Goal: Transaction & Acquisition: Obtain resource

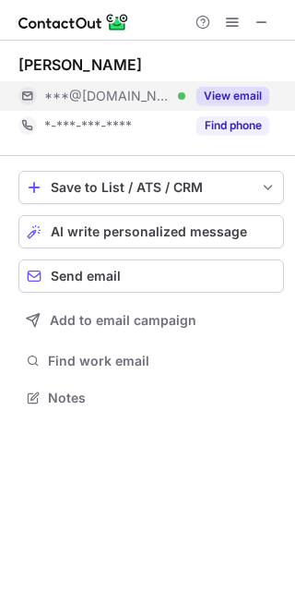
scroll to position [385, 295]
click at [240, 90] on button "View email" at bounding box center [233, 96] width 73 height 18
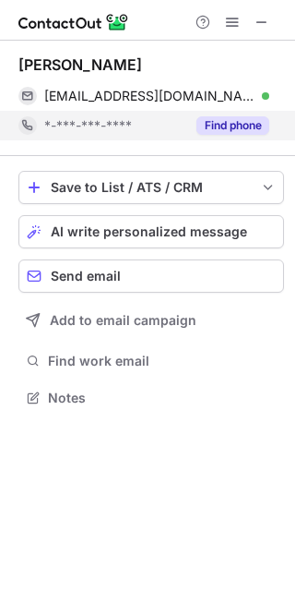
click at [270, 96] on div "josezamora2001@yahoo.com Verified Send email Copy" at bounding box center [143, 96] width 251 height 30
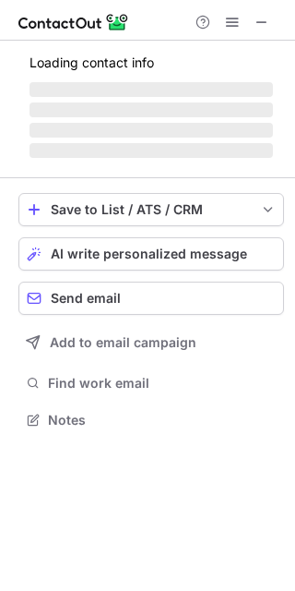
scroll to position [407, 295]
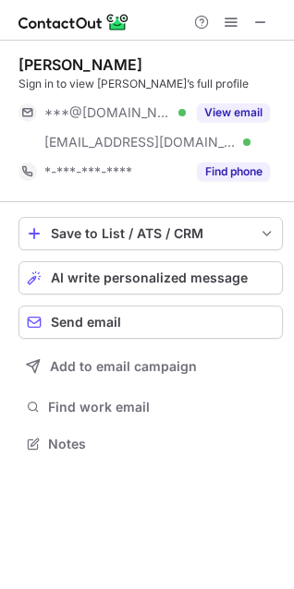
scroll to position [431, 294]
click at [258, 23] on span at bounding box center [260, 22] width 15 height 15
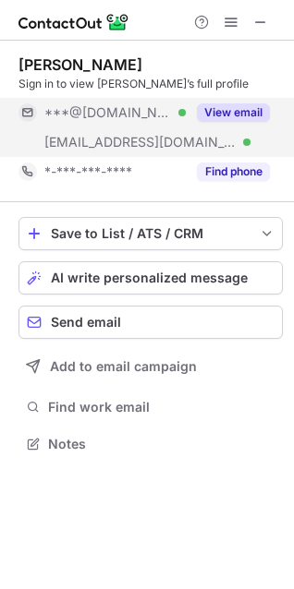
scroll to position [431, 294]
click at [236, 113] on button "View email" at bounding box center [233, 112] width 73 height 18
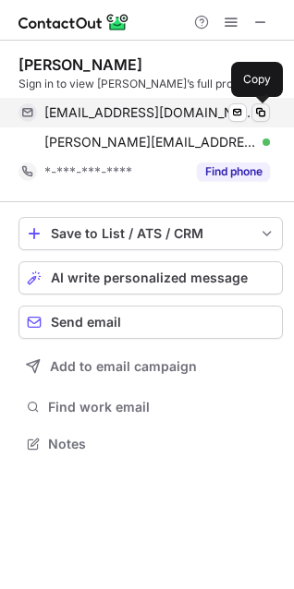
click at [258, 114] on span at bounding box center [260, 112] width 15 height 15
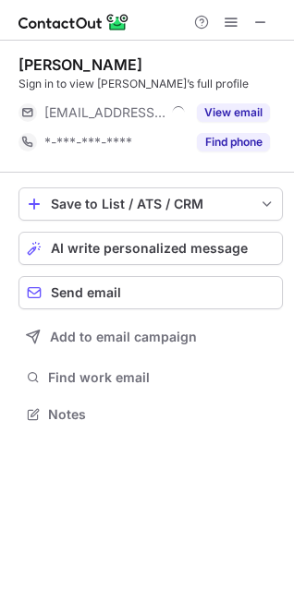
scroll to position [402, 294]
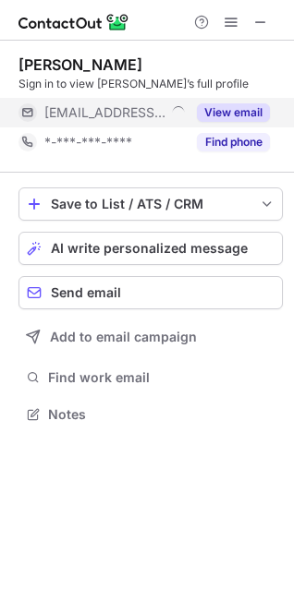
click at [235, 104] on button "View email" at bounding box center [233, 112] width 73 height 18
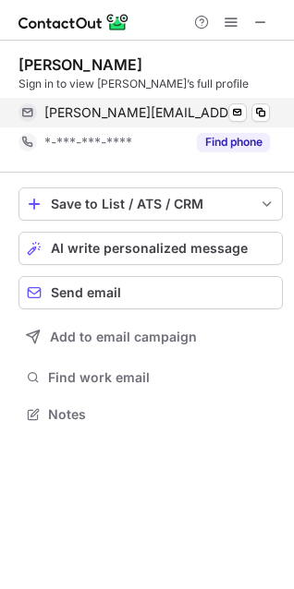
click at [270, 111] on div "jonathan@championalarms.com Send email Copy" at bounding box center [143, 113] width 251 height 30
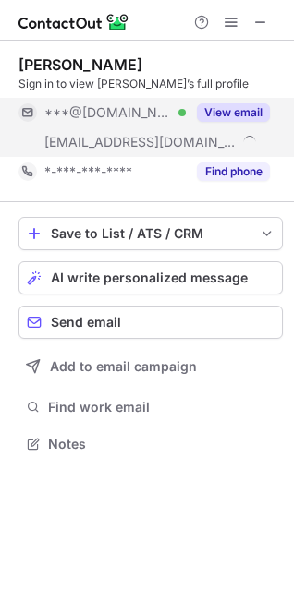
scroll to position [431, 294]
click at [240, 109] on button "View email" at bounding box center [233, 112] width 73 height 18
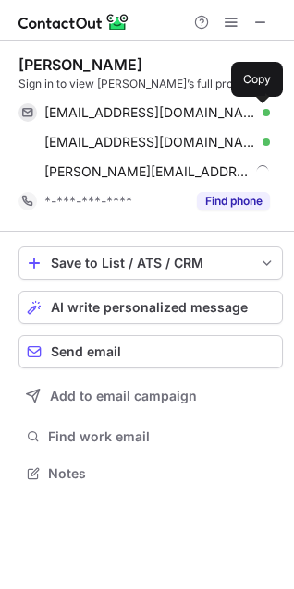
click at [252, 114] on button at bounding box center [260, 112] width 18 height 18
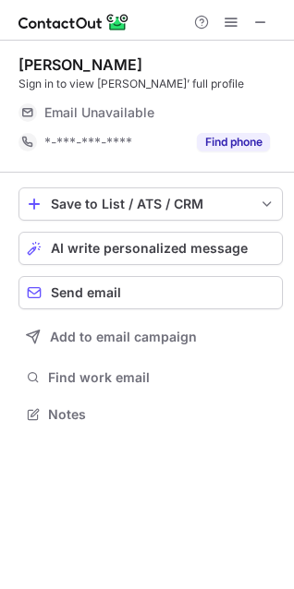
scroll to position [402, 294]
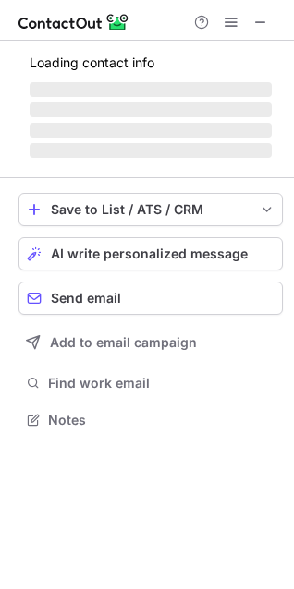
scroll to position [402, 294]
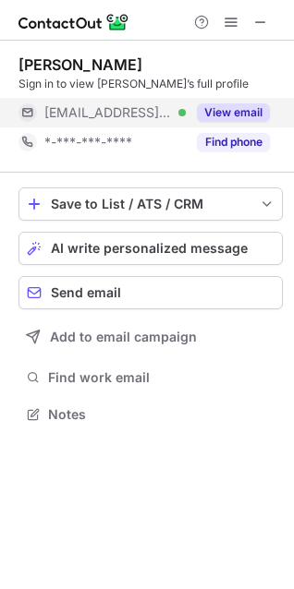
click at [237, 113] on button "View email" at bounding box center [233, 112] width 73 height 18
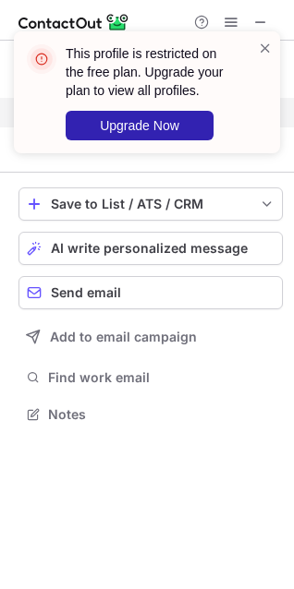
click at [260, 114] on div "This profile is restricted on the free plan. Upgrade your plan to view all prof…" at bounding box center [147, 92] width 266 height 122
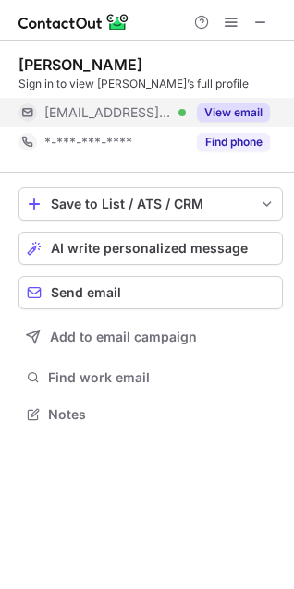
scroll to position [402, 294]
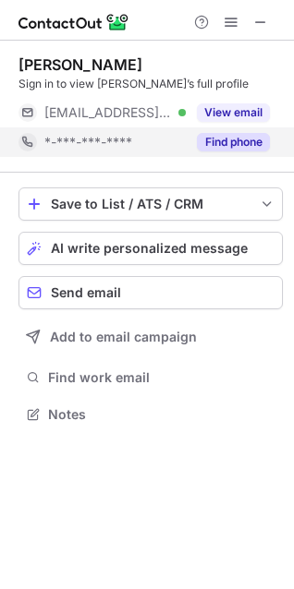
drag, startPoint x: 228, startPoint y: 107, endPoint x: 250, endPoint y: 135, distance: 35.5
click at [229, 107] on button "View email" at bounding box center [233, 112] width 73 height 18
